Goal: Task Accomplishment & Management: Manage account settings

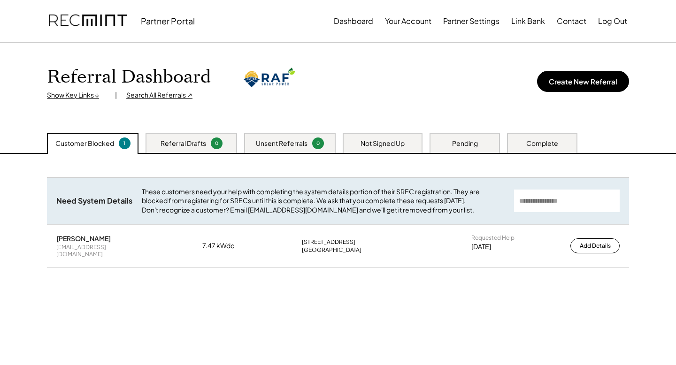
click at [200, 134] on div "Referral Drafts 0" at bounding box center [192, 143] width 92 height 20
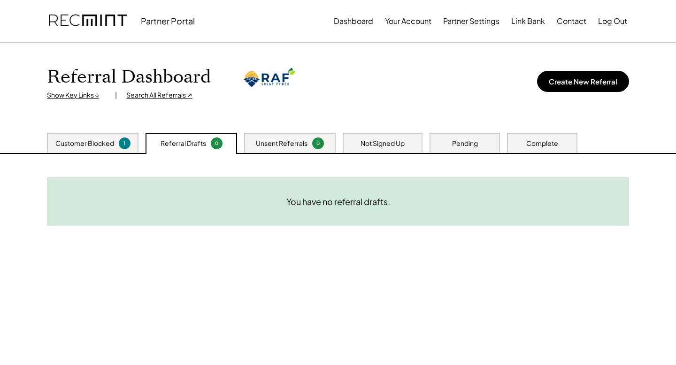
click at [313, 151] on div "Unsent Referrals 0" at bounding box center [290, 143] width 92 height 20
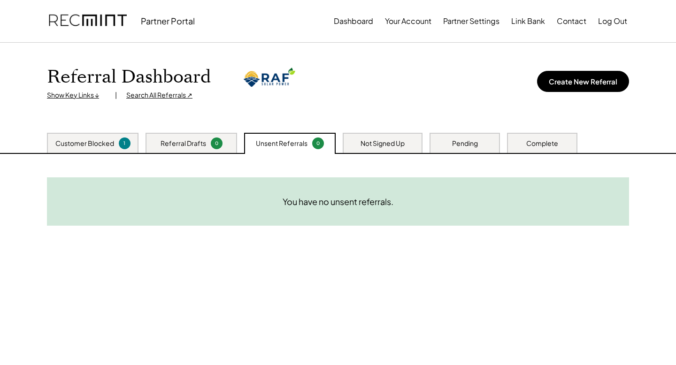
click at [399, 155] on div "Need System Details These customers need your help with completing the system d…" at bounding box center [338, 271] width 601 height 235
click at [405, 147] on div "Not Signed Up" at bounding box center [383, 143] width 80 height 20
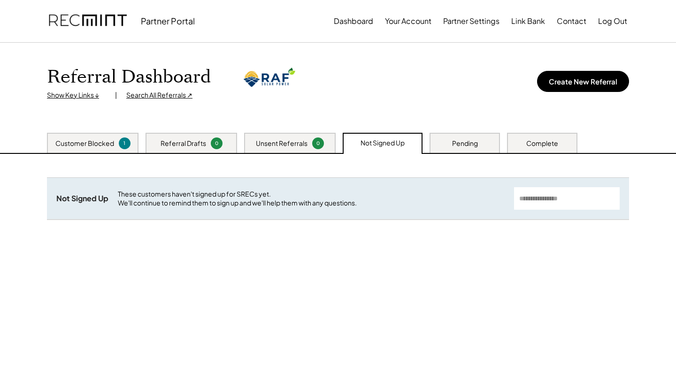
click at [462, 148] on div "Pending" at bounding box center [465, 143] width 70 height 20
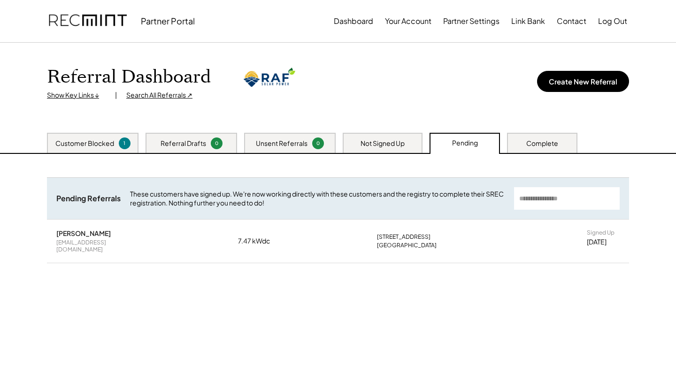
click at [408, 149] on div "Not Signed Up" at bounding box center [383, 143] width 80 height 20
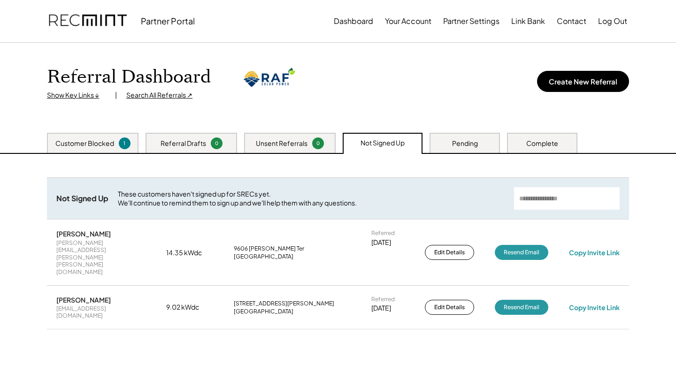
click at [569, 146] on div "Complete" at bounding box center [542, 143] width 70 height 20
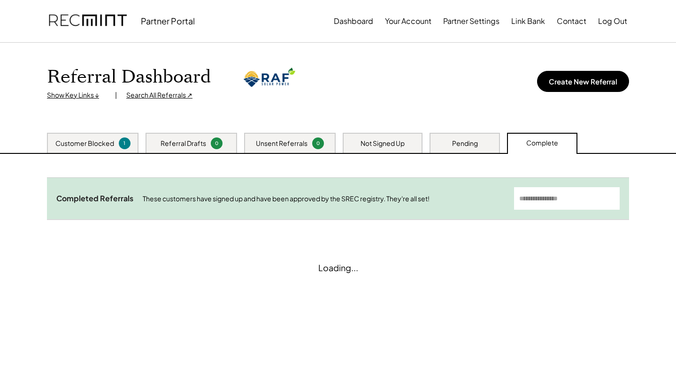
click at [85, 136] on div "Customer Blocked 1" at bounding box center [93, 143] width 92 height 20
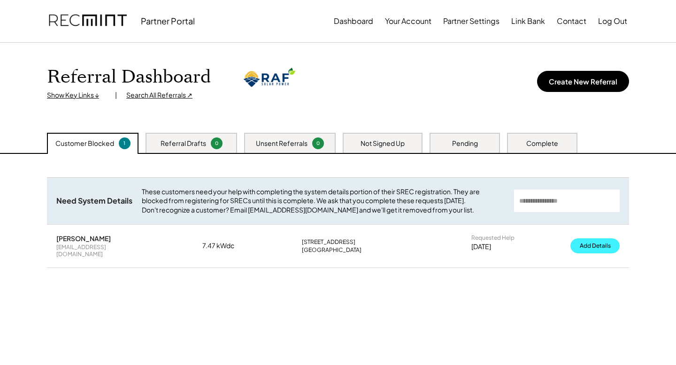
click at [607, 253] on button "Add Details" at bounding box center [594, 246] width 49 height 15
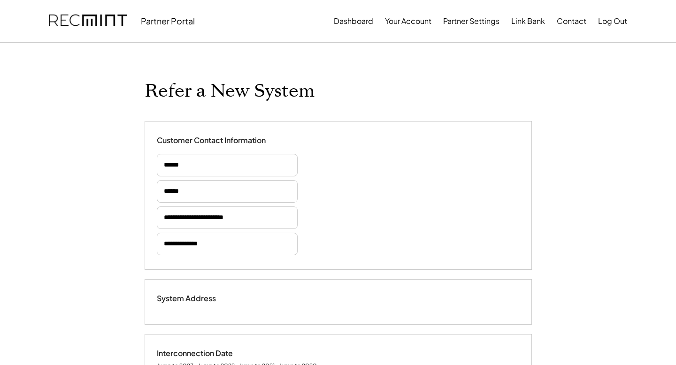
type input "*****"
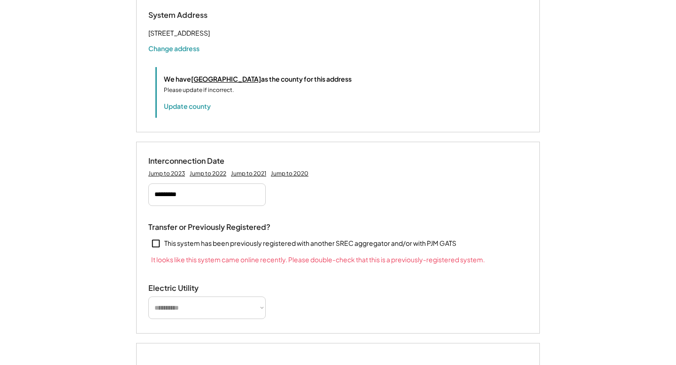
select select "*******"
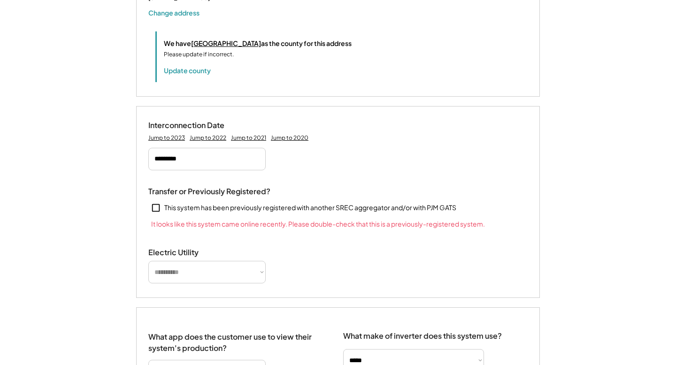
scroll to position [338, 0]
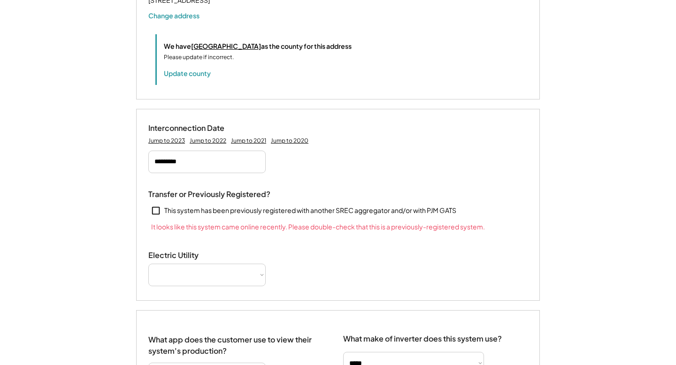
select select "**********"
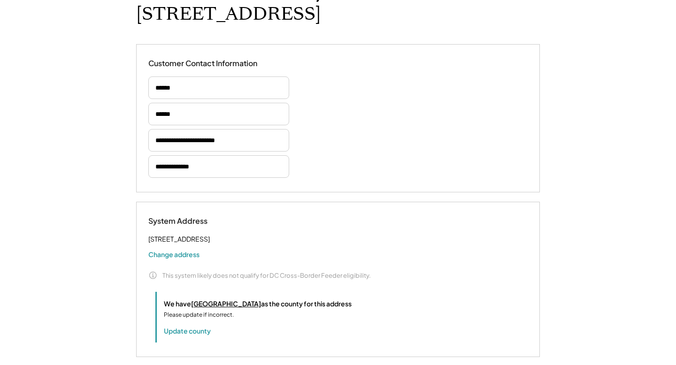
scroll to position [0, 0]
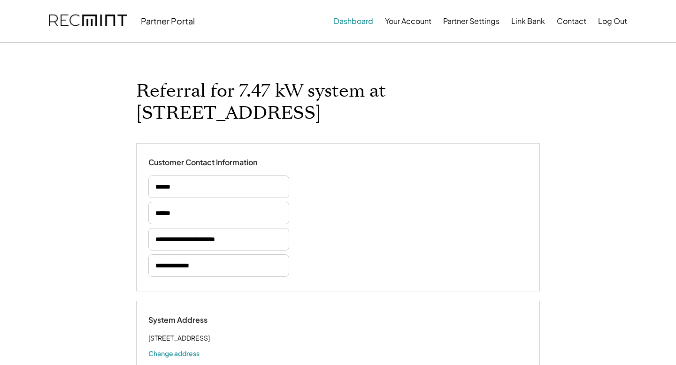
click at [358, 28] on button "Dashboard" at bounding box center [353, 21] width 39 height 19
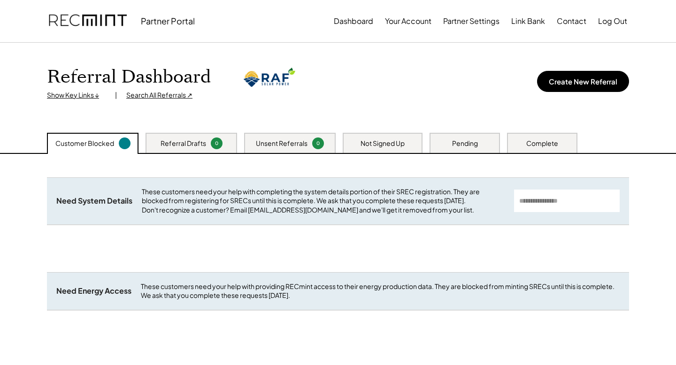
click at [556, 139] on div "Complete" at bounding box center [542, 143] width 32 height 9
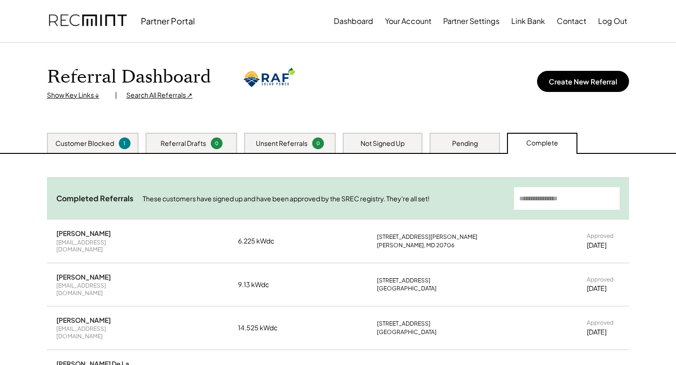
click at [459, 147] on div "Pending" at bounding box center [465, 143] width 26 height 9
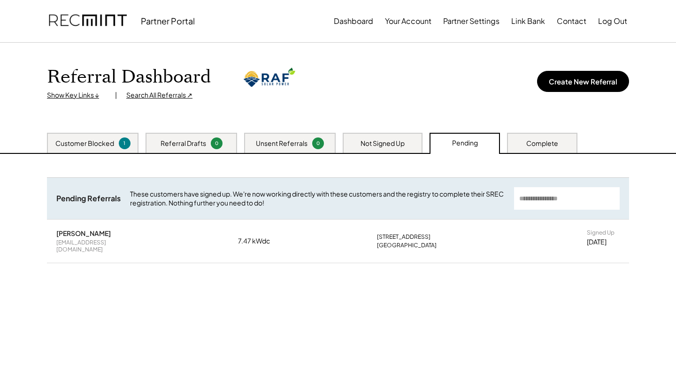
click at [390, 243] on div "[GEOGRAPHIC_DATA]" at bounding box center [407, 246] width 60 height 8
click at [103, 136] on div "Customer Blocked 1" at bounding box center [93, 143] width 92 height 20
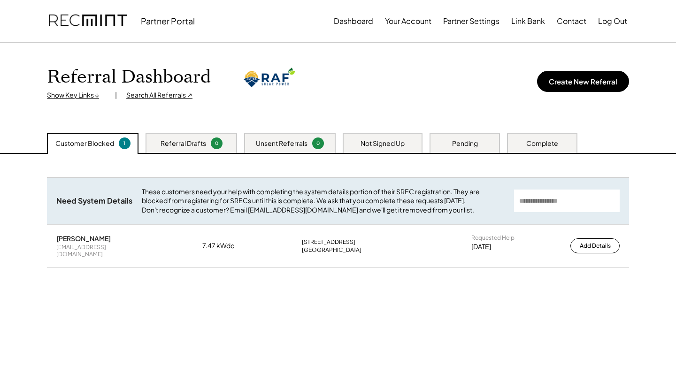
click at [466, 141] on div "Pending" at bounding box center [465, 143] width 26 height 9
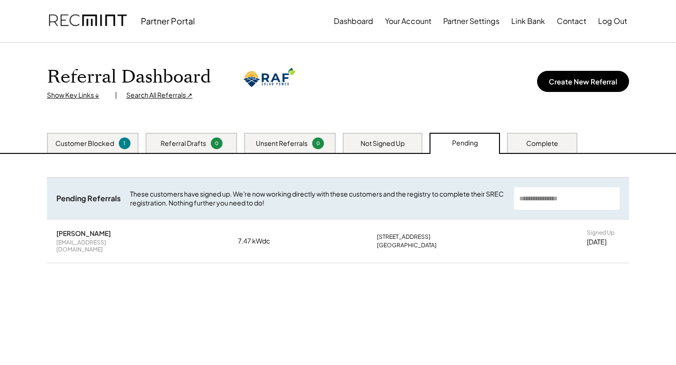
click at [115, 155] on div "Need System Details These customers need your help with completing the system d…" at bounding box center [338, 271] width 601 height 235
click at [119, 142] on div "1" at bounding box center [125, 144] width 12 height 12
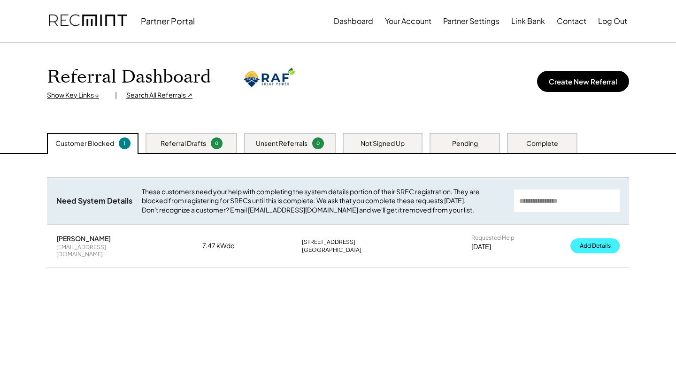
click at [590, 251] on button "Add Details" at bounding box center [594, 246] width 49 height 15
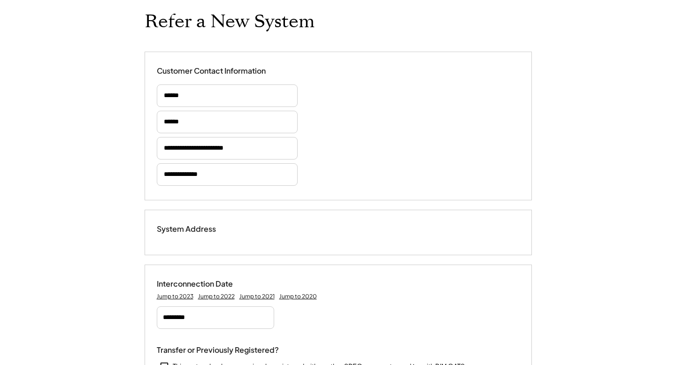
type input "*****"
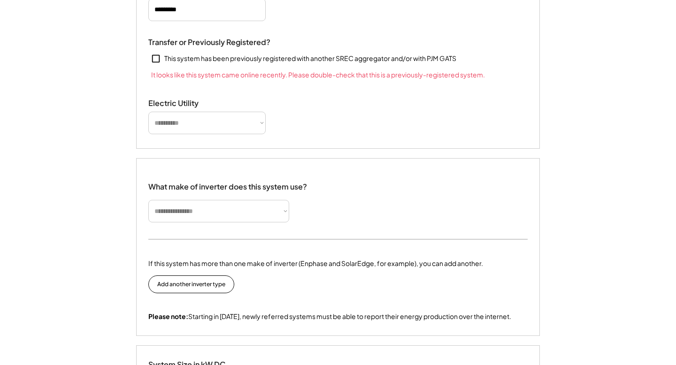
select select "*******"
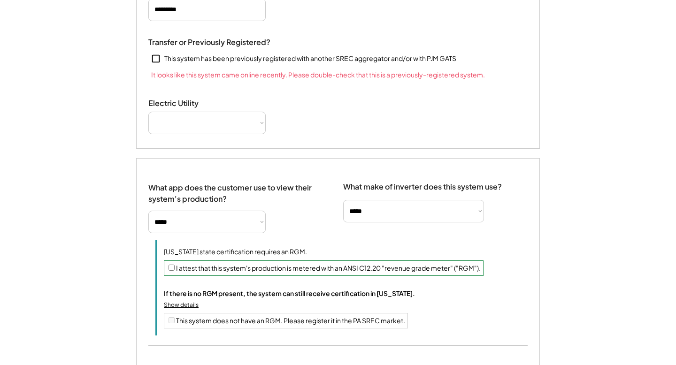
select select "**********"
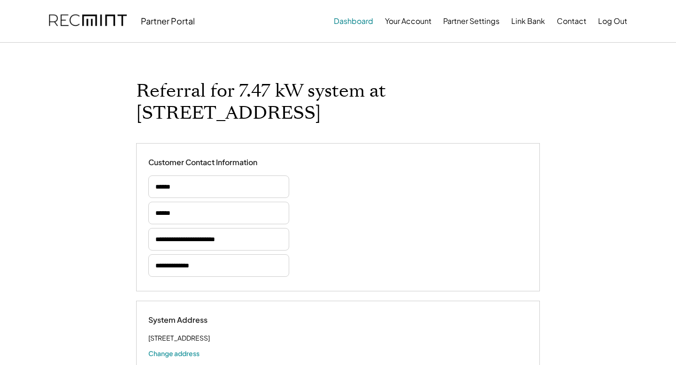
click at [356, 21] on button "Dashboard" at bounding box center [353, 21] width 39 height 19
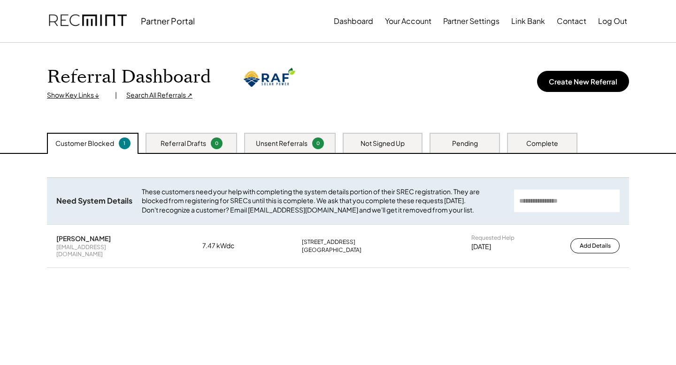
drag, startPoint x: 300, startPoint y: 246, endPoint x: 379, endPoint y: 267, distance: 81.5
click at [379, 267] on div "[PERSON_NAME] [EMAIL_ADDRESS][DOMAIN_NAME] 7.47 kWdc [STREET_ADDRESS] Requested…" at bounding box center [338, 246] width 582 height 43
copy div "[STREET_ADDRESS]"
click at [464, 146] on div "Pending" at bounding box center [465, 143] width 26 height 9
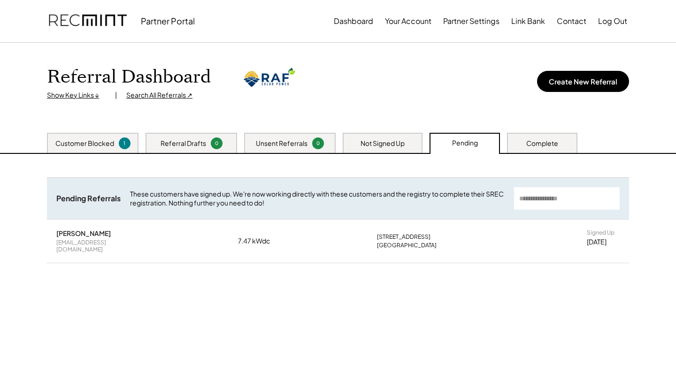
click at [401, 145] on div "Not Signed Up" at bounding box center [383, 143] width 44 height 9
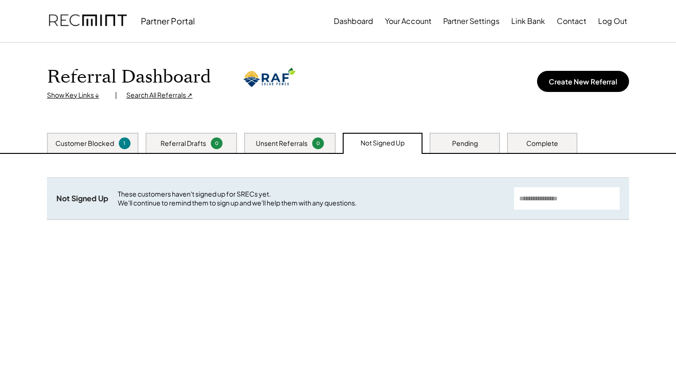
click at [471, 140] on div "Pending" at bounding box center [465, 143] width 26 height 9
